Goal: Task Accomplishment & Management: Use online tool/utility

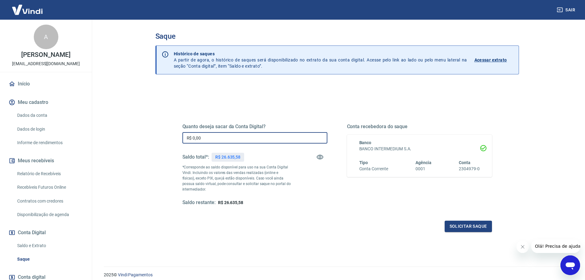
click at [209, 136] on input "R$ 0,00" at bounding box center [254, 137] width 145 height 11
drag, startPoint x: 209, startPoint y: 136, endPoint x: 150, endPoint y: 132, distance: 60.0
click at [150, 132] on div "Saque Histórico de saques A partir de agora, o histórico de saques será disponi…" at bounding box center [337, 139] width 378 height 239
type input "R$ 26.635,58"
click at [482, 225] on button "Solicitar saque" at bounding box center [468, 225] width 47 height 11
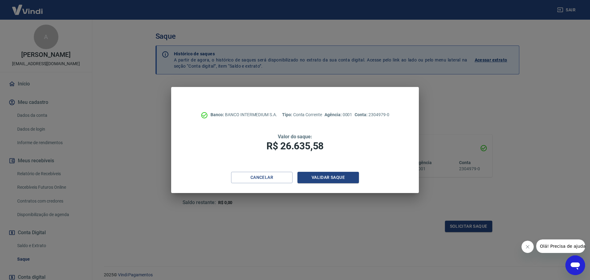
click at [323, 171] on div "Banco: BANCO INTERMEDIUM S.A. Tipo: Conta Corrente Agência: 0001 Conta: 2304979…" at bounding box center [294, 129] width 247 height 85
click at [327, 176] on button "Validar saque" at bounding box center [327, 177] width 61 height 11
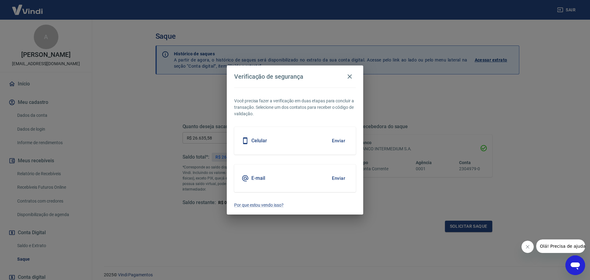
click at [338, 140] on button "Enviar" at bounding box center [338, 140] width 20 height 13
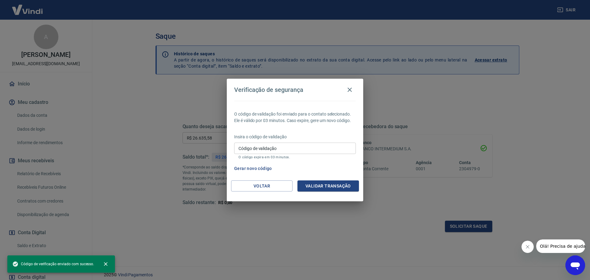
click at [246, 150] on input "Código de validação" at bounding box center [295, 147] width 122 height 11
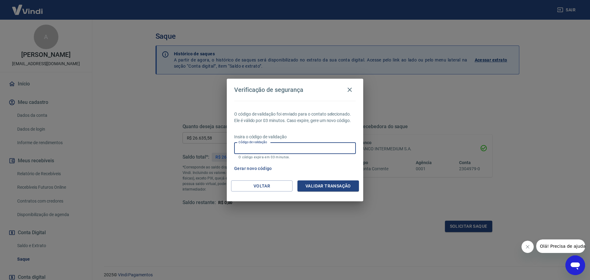
click at [247, 150] on input "Código de validação" at bounding box center [295, 147] width 122 height 11
type input "318745"
click at [341, 187] on button "Validar transação" at bounding box center [327, 185] width 61 height 11
